Goal: Entertainment & Leisure: Consume media (video, audio)

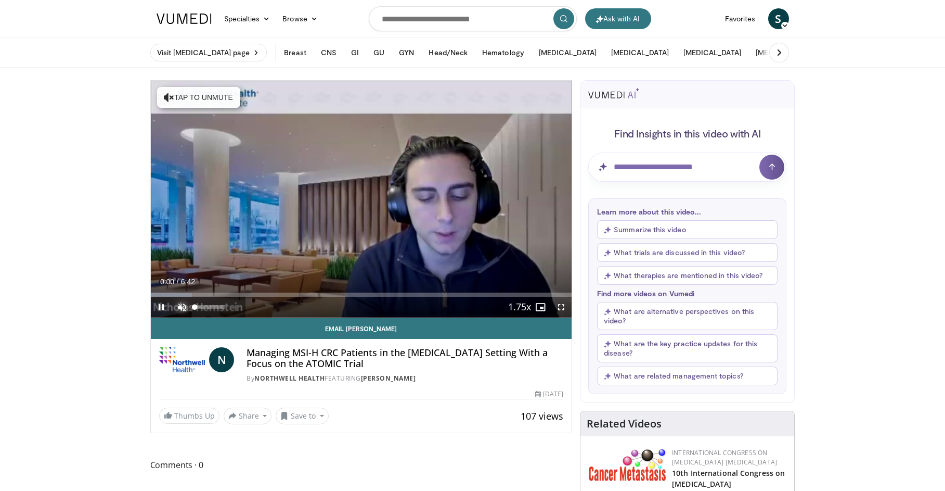
click at [179, 303] on span "Video Player" at bounding box center [182, 306] width 21 height 21
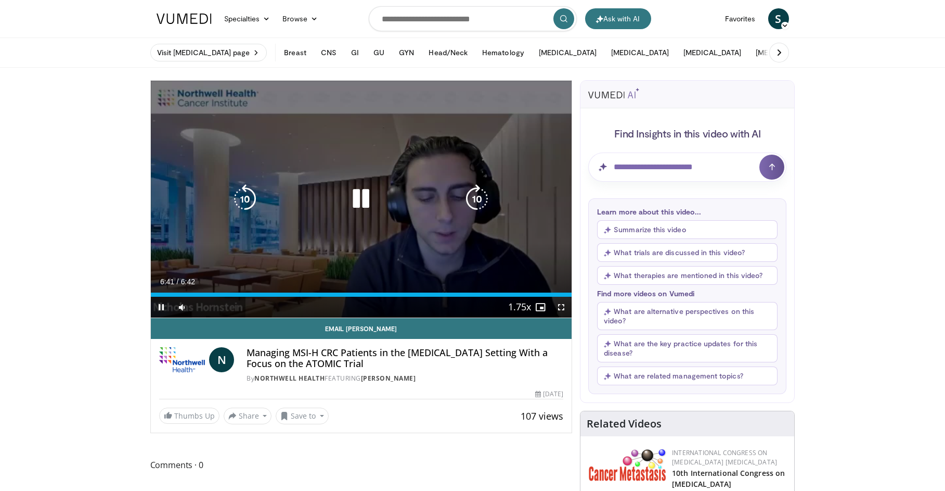
click at [362, 192] on button "Video Player" at bounding box center [361, 198] width 21 height 21
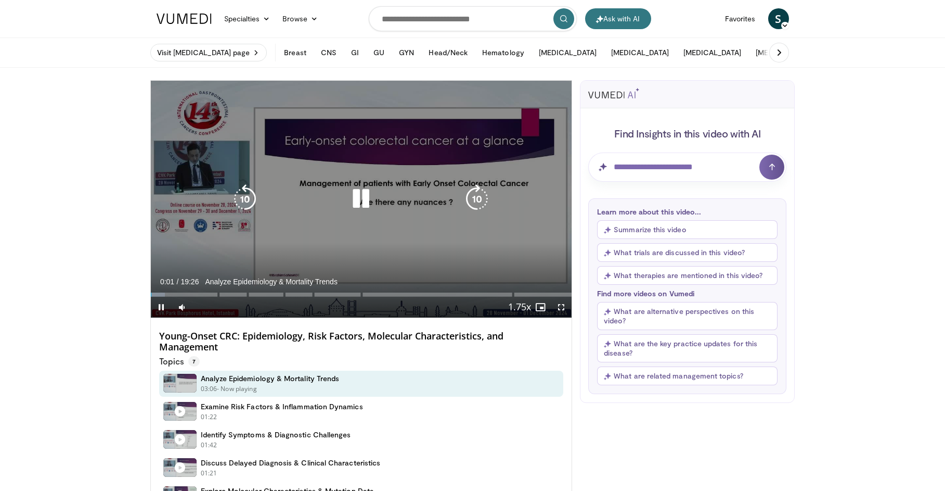
click at [355, 207] on icon "Video Player" at bounding box center [360, 198] width 29 height 29
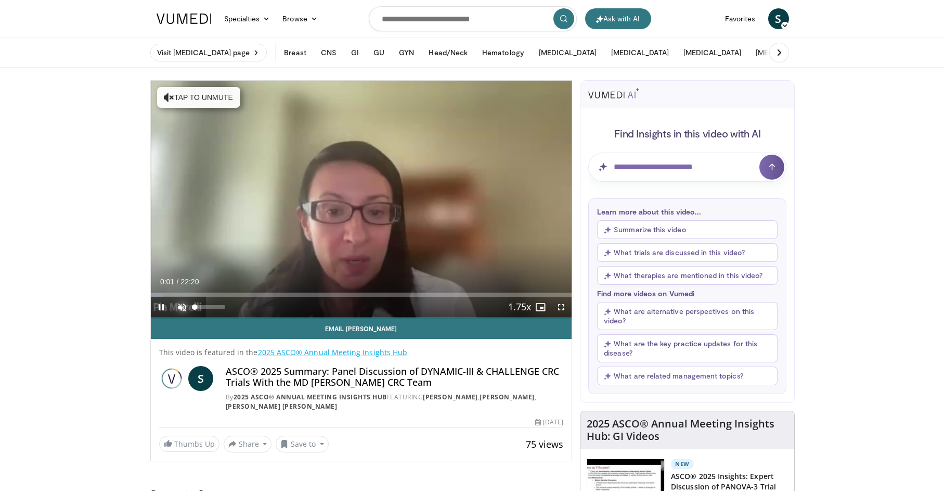
click at [179, 301] on span "Video Player" at bounding box center [182, 306] width 21 height 21
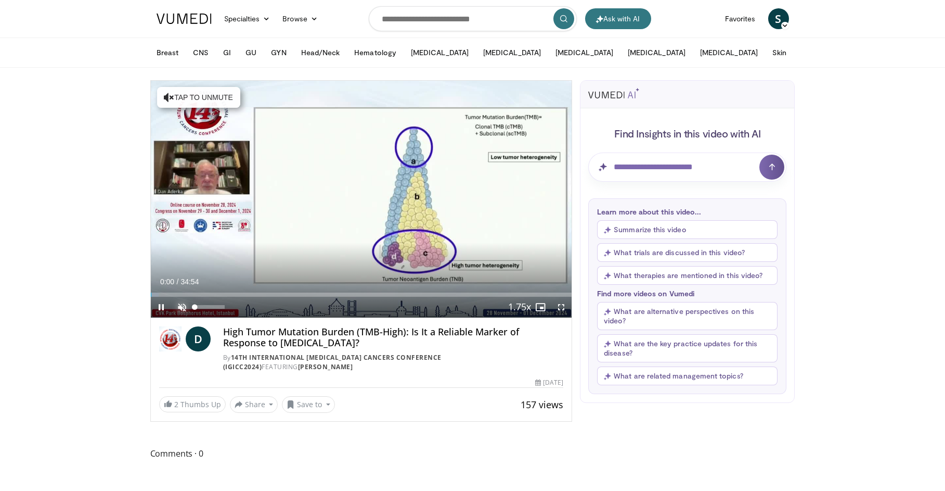
click at [181, 304] on span "Video Player" at bounding box center [182, 306] width 21 height 21
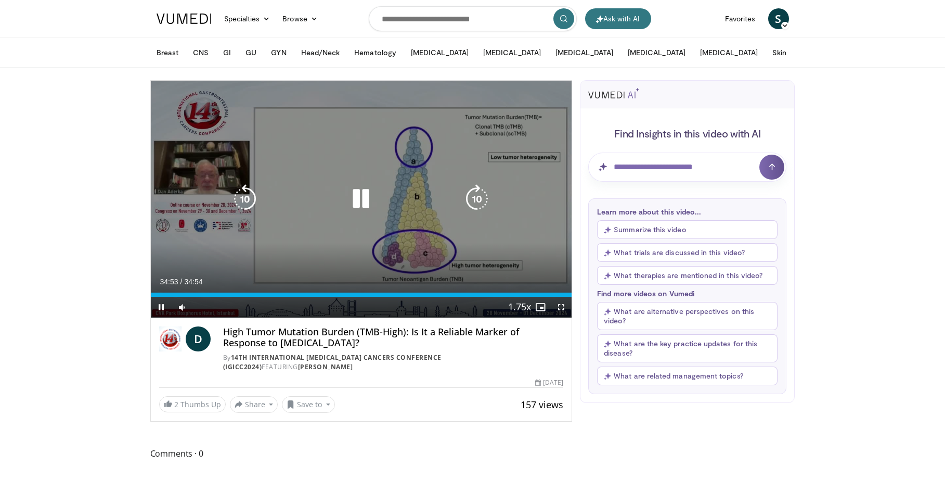
click at [421, 212] on div "10 seconds Tap to unmute" at bounding box center [361, 199] width 421 height 237
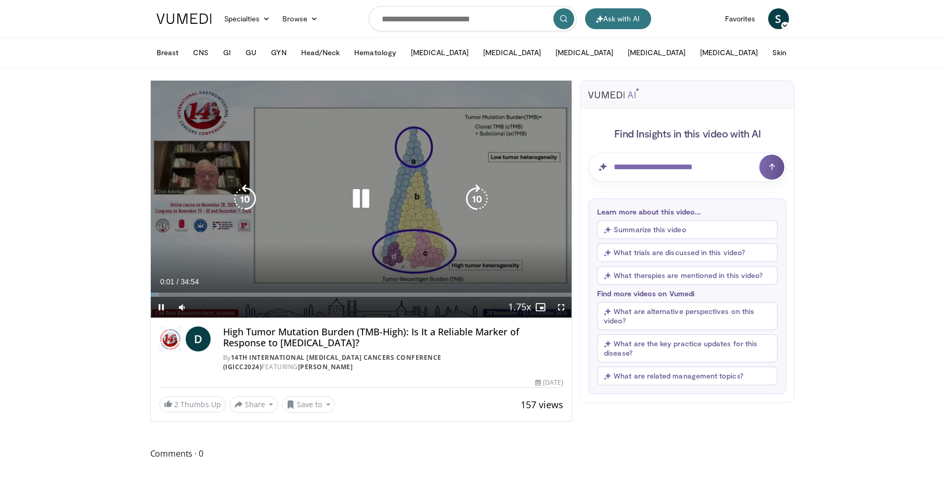
click at [357, 197] on icon "Video Player" at bounding box center [360, 198] width 29 height 29
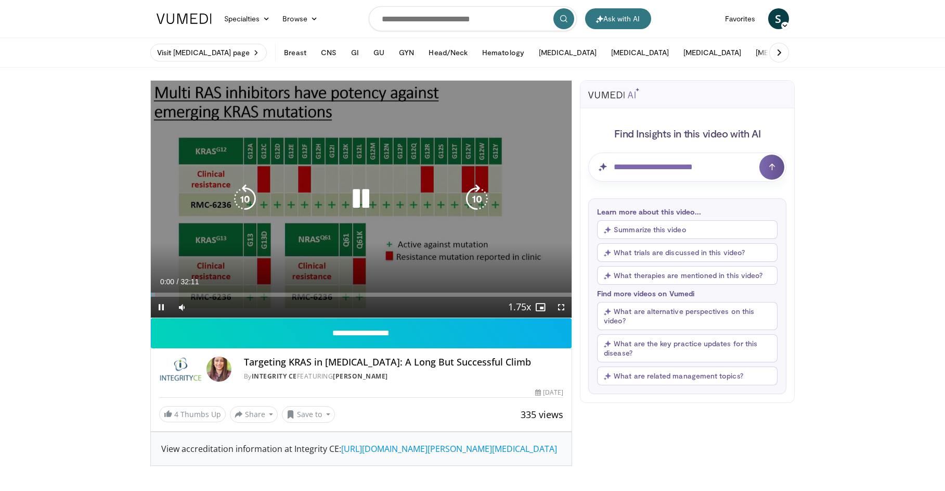
click at [364, 198] on icon "Video Player" at bounding box center [360, 198] width 29 height 29
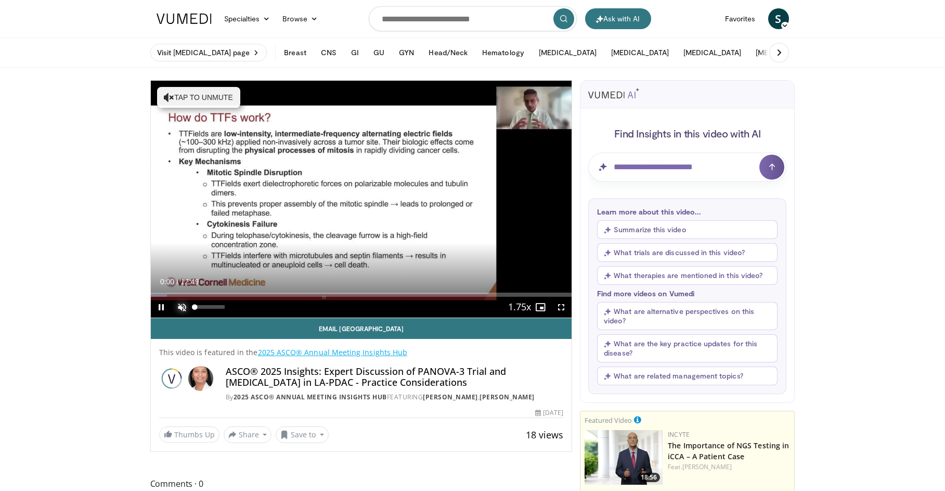
click at [180, 303] on span "Video Player" at bounding box center [182, 306] width 21 height 21
click at [567, 304] on span "Video Player" at bounding box center [561, 306] width 21 height 21
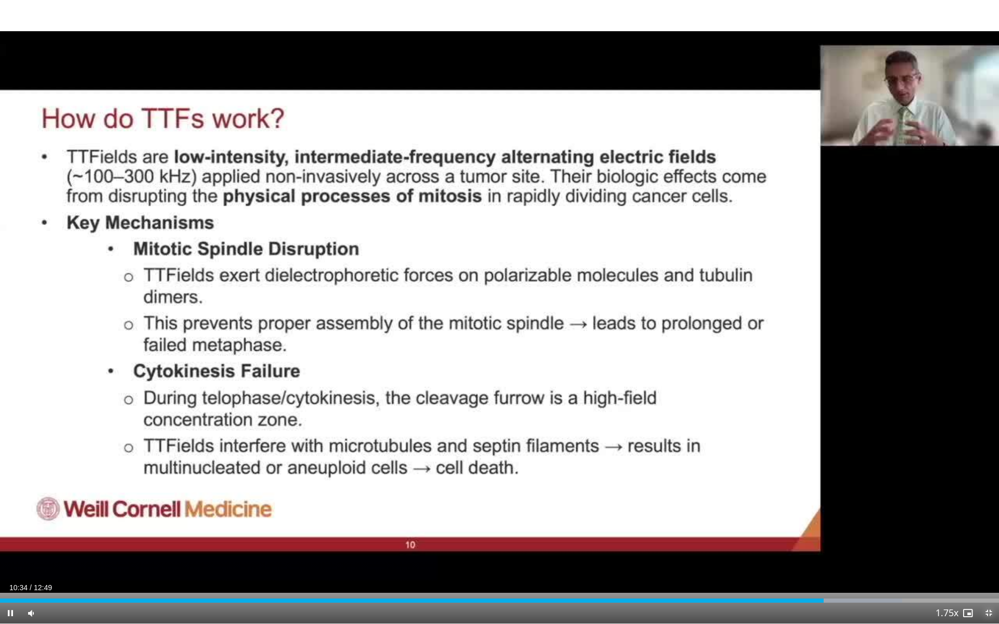
click at [945, 490] on span "Video Player" at bounding box center [988, 613] width 21 height 21
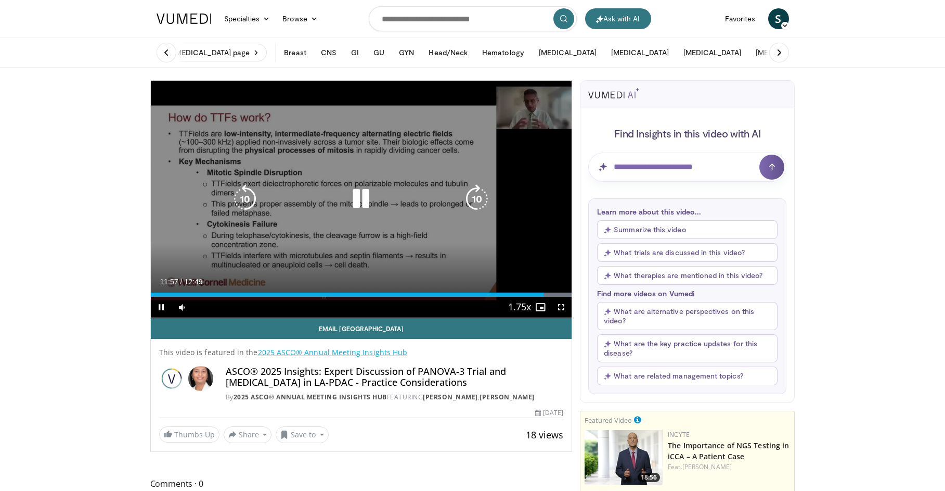
click at [366, 200] on icon "Video Player" at bounding box center [360, 198] width 29 height 29
